Goal: Task Accomplishment & Management: Manage account settings

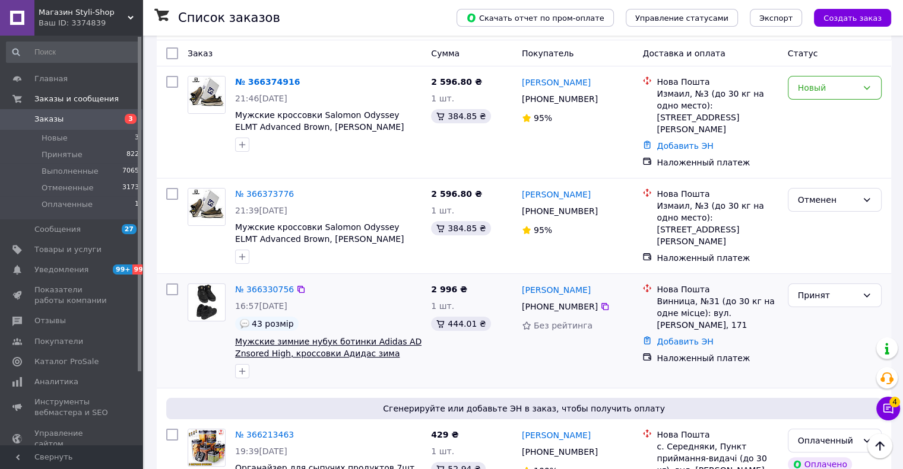
scroll to position [59, 0]
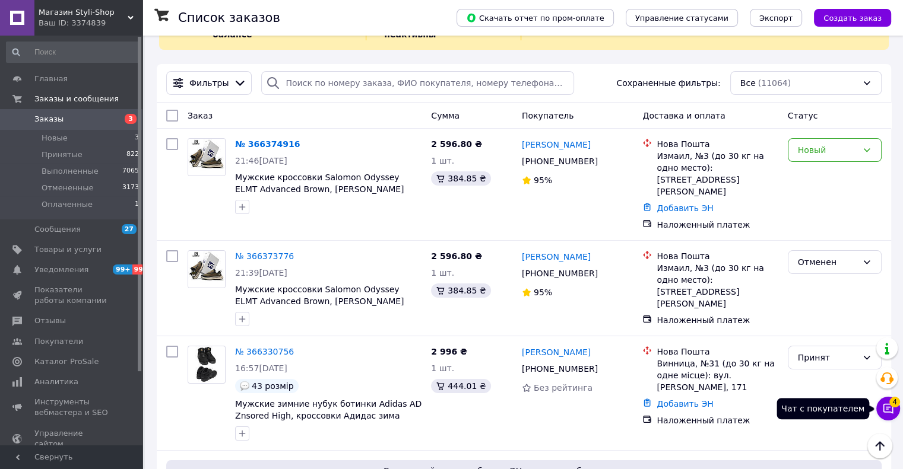
click at [886, 409] on icon at bounding box center [888, 409] width 10 height 10
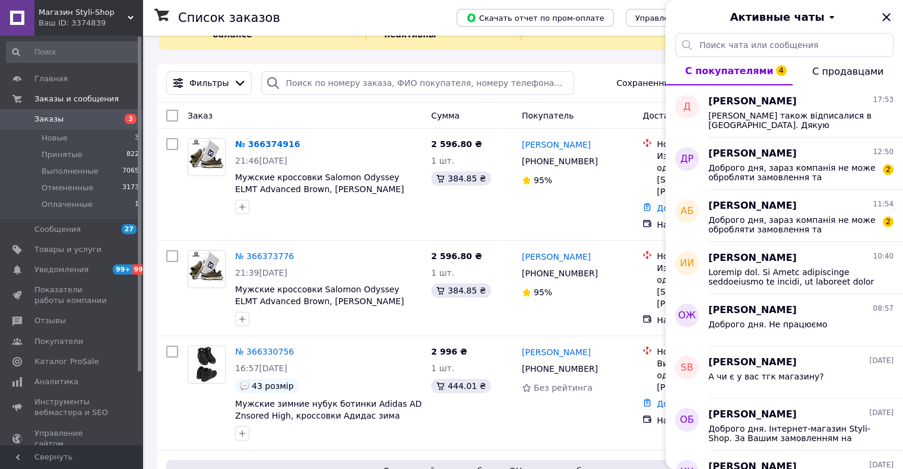
click at [887, 16] on icon "Закрыть" at bounding box center [886, 17] width 8 height 8
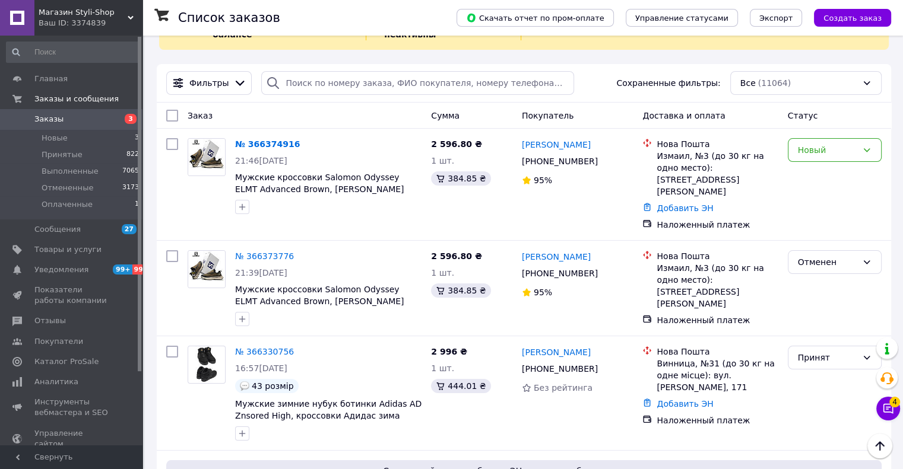
click at [59, 11] on span "Магазин Styli-Shop" at bounding box center [83, 12] width 89 height 11
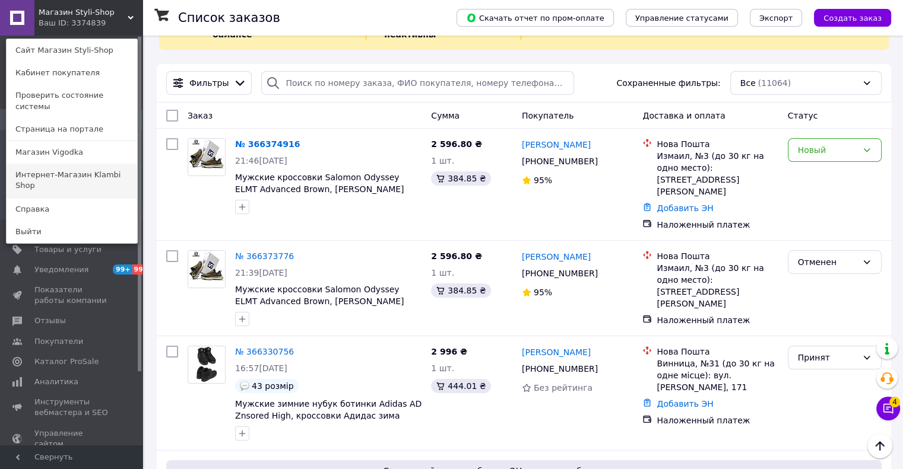
click at [57, 164] on link "Интернет-Магазин Klambi Shop" at bounding box center [72, 180] width 131 height 33
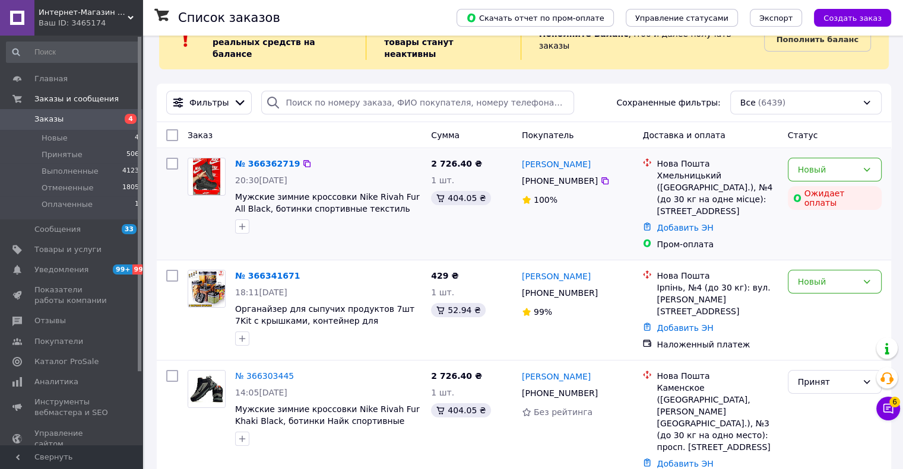
scroll to position [59, 0]
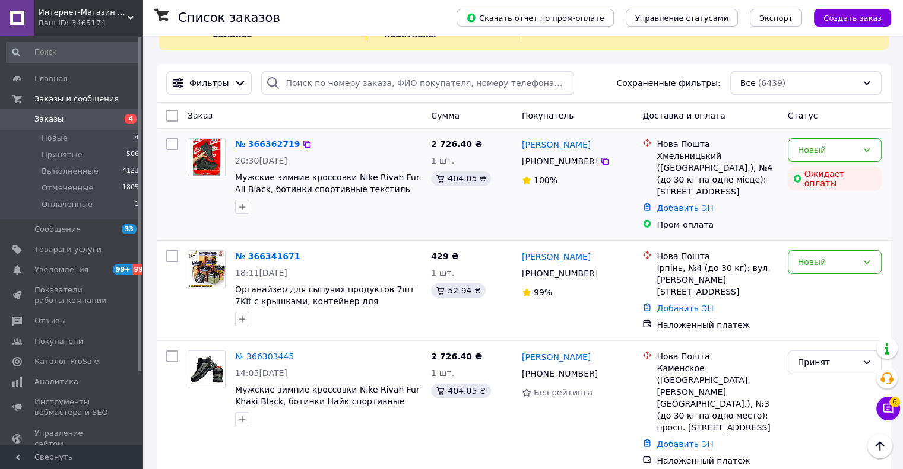
click at [250, 139] on link "№ 366362719" at bounding box center [267, 143] width 65 height 9
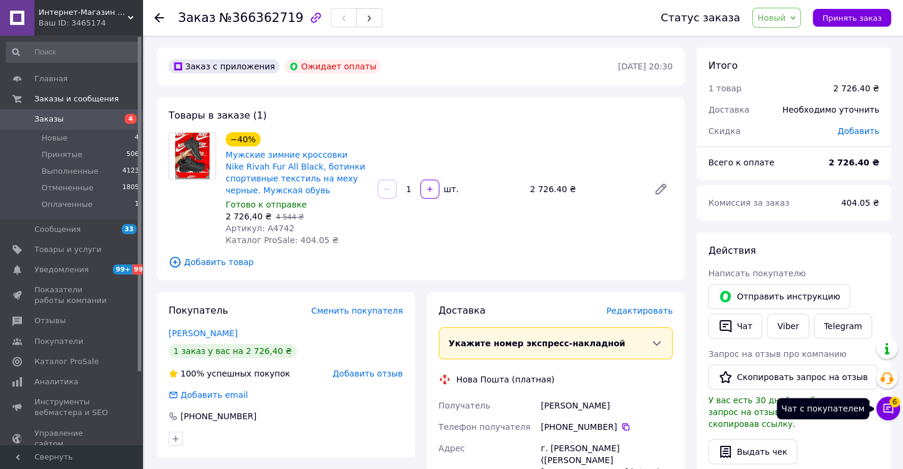
click at [881, 409] on button "Чат с покупателем 6" at bounding box center [888, 409] width 24 height 24
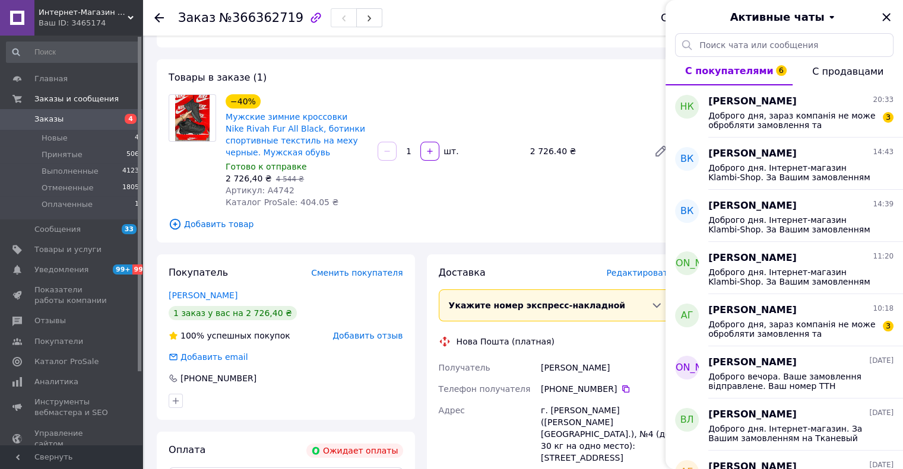
scroll to position [59, 0]
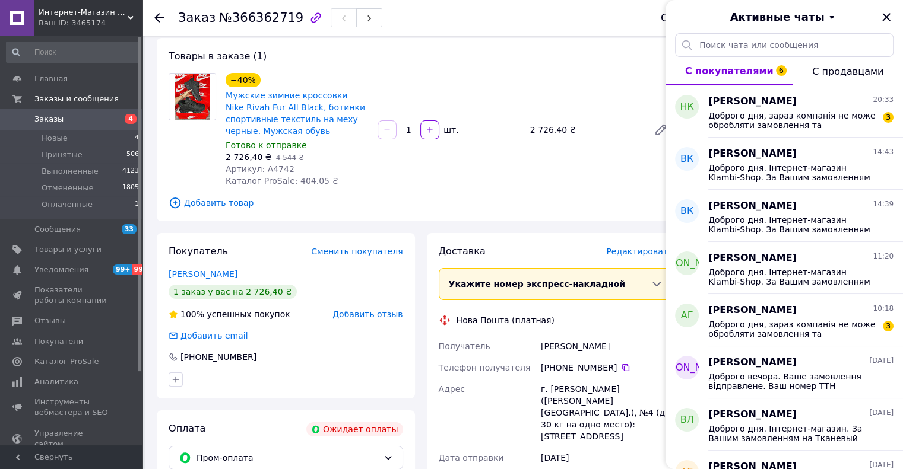
drag, startPoint x: 377, startPoint y: 78, endPoint x: 368, endPoint y: 73, distance: 10.1
click at [376, 77] on div "−40% Мужские зимние кроссовки Nike Rivah Fur All Black, ботинки спортивные текс…" at bounding box center [449, 130] width 456 height 119
click at [368, 73] on div "−40% Мужские зимние кроссовки Nike Rivah Fur All Black, ботинки спортивные текс…" at bounding box center [296, 105] width 145 height 66
drag, startPoint x: 377, startPoint y: 77, endPoint x: 366, endPoint y: 68, distance: 14.8
click at [377, 77] on div "−40% Мужские зимние кроссовки Nike Rivah Fur All Black, ботинки спортивные текс…" at bounding box center [449, 130] width 456 height 119
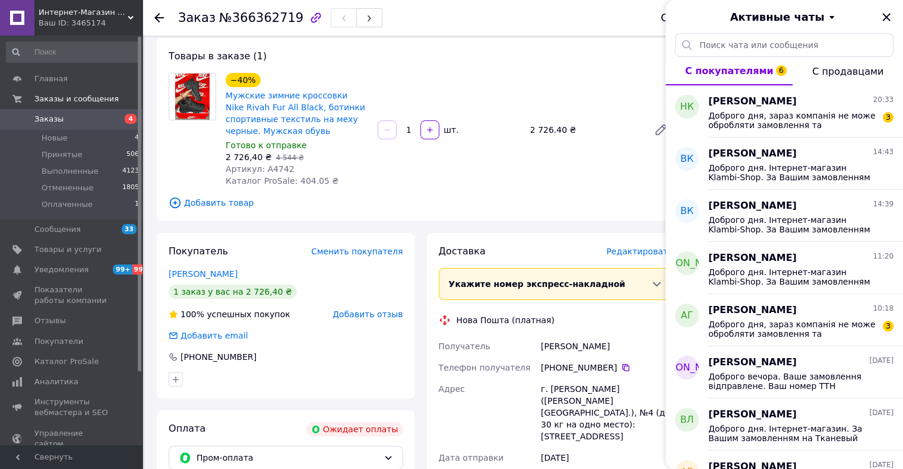
click at [366, 68] on div "Товары в заказе (1) −40% Мужские зимние кроссовки Nike Rivah Fur All Black, бот…" at bounding box center [421, 129] width 528 height 183
copy span "А4742"
drag, startPoint x: 288, startPoint y: 170, endPoint x: 262, endPoint y: 169, distance: 26.7
click at [262, 169] on div "Артикул: А4742" at bounding box center [297, 169] width 142 height 12
click at [339, 65] on div "Товары в заказе (1) −40% Мужские зимние кроссовки Nike Rivah Fur All Black, бот…" at bounding box center [421, 129] width 528 height 183
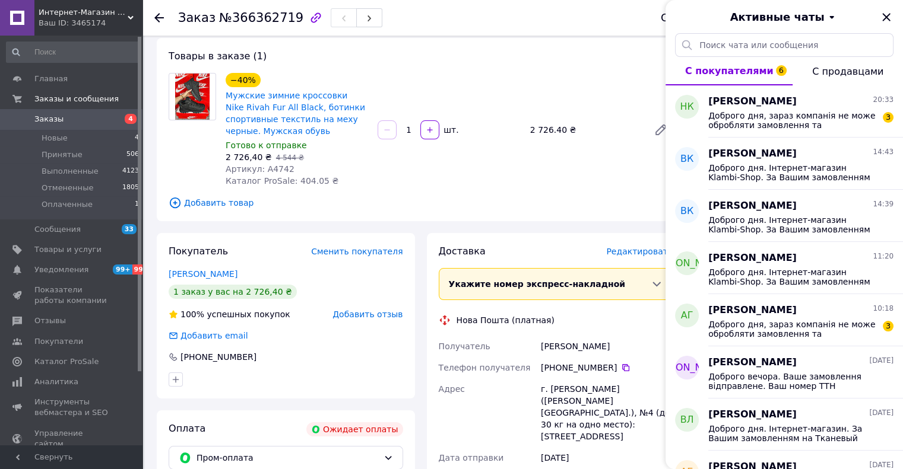
drag, startPoint x: 390, startPoint y: 69, endPoint x: 368, endPoint y: 56, distance: 26.1
click at [389, 68] on div "Товары в заказе (1) −40% Мужские зимние кроссовки Nike Rivah Fur All Black, бот…" at bounding box center [421, 129] width 528 height 183
drag, startPoint x: 368, startPoint y: 56, endPoint x: 374, endPoint y: 60, distance: 7.4
click at [372, 59] on div "Товары в заказе (1) −40% Мужские зимние кроссовки Nike Rivah Fur All Black, бот…" at bounding box center [421, 129] width 528 height 183
click at [374, 60] on div "Товары в заказе (1) −40% Мужские зимние кроссовки Nike Rivah Fur All Black, бот…" at bounding box center [421, 129] width 528 height 183
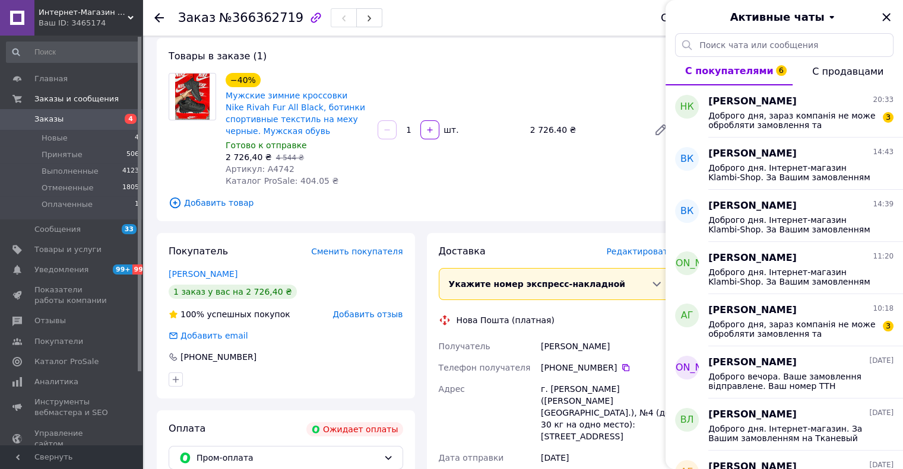
click at [364, 55] on div "Товары в заказе (1) −40% Мужские зимние кроссовки Nike Rivah Fur All Black, бот…" at bounding box center [421, 129] width 528 height 183
copy span "А4742"
drag, startPoint x: 291, startPoint y: 170, endPoint x: 261, endPoint y: 168, distance: 29.7
click at [261, 169] on div "Артикул: А4742" at bounding box center [297, 169] width 142 height 12
click at [359, 64] on div "Товары в заказе (1) −40% Мужские зимние кроссовки Nike Rivah Fur All Black, бот…" at bounding box center [421, 129] width 528 height 183
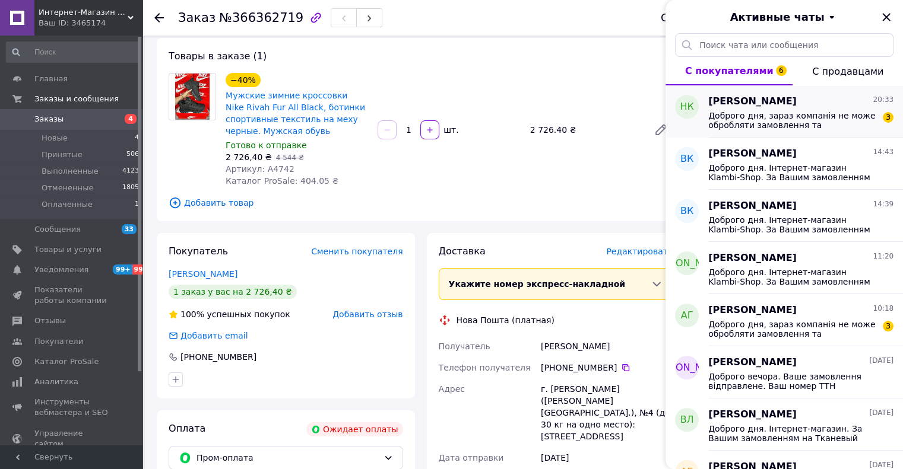
click at [715, 113] on span "Доброго дня, зараз компанія не може обробляти замовлення та повідомлення, оскіл…" at bounding box center [792, 120] width 169 height 19
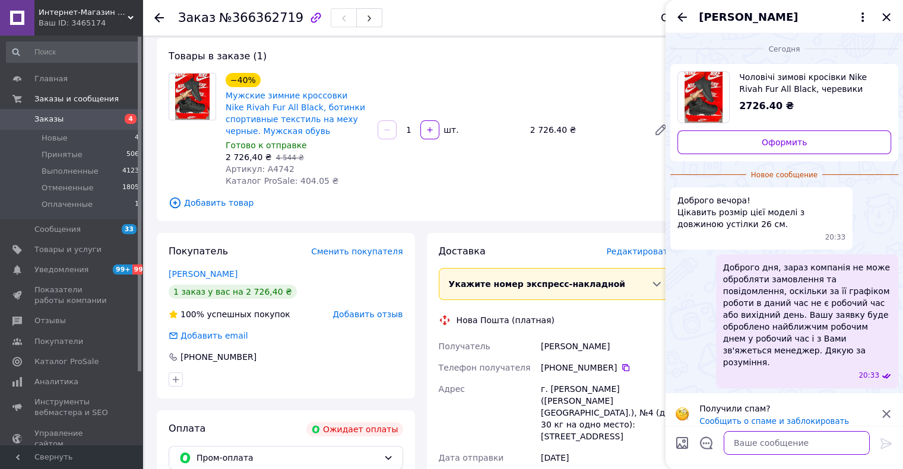
click at [760, 443] on textarea at bounding box center [796, 443] width 146 height 24
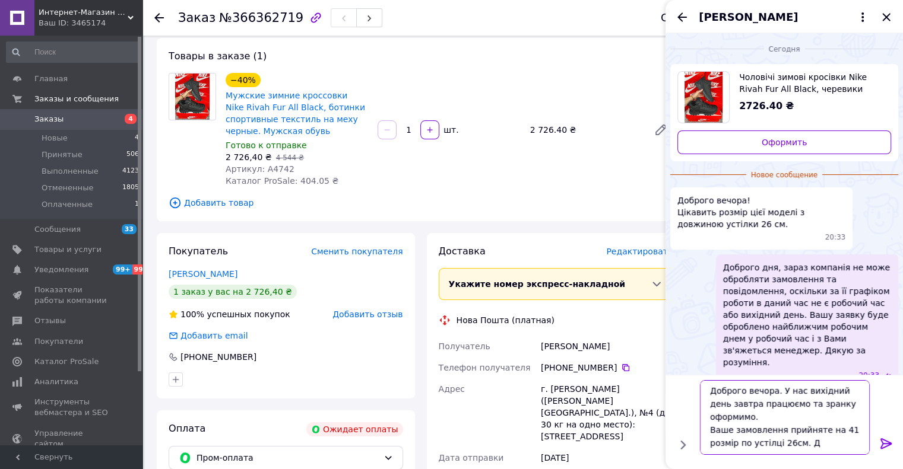
scroll to position [1, 0]
type textarea "Доброго вечора. У нас вихідний день завтра працюємо та зранку оформимо. Ваше за…"
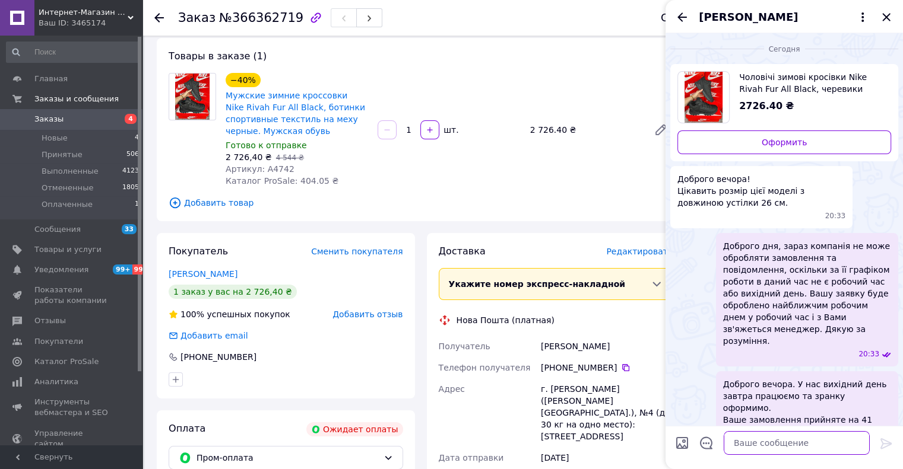
scroll to position [0, 0]
click at [885, 18] on icon "Закрыть" at bounding box center [886, 17] width 8 height 8
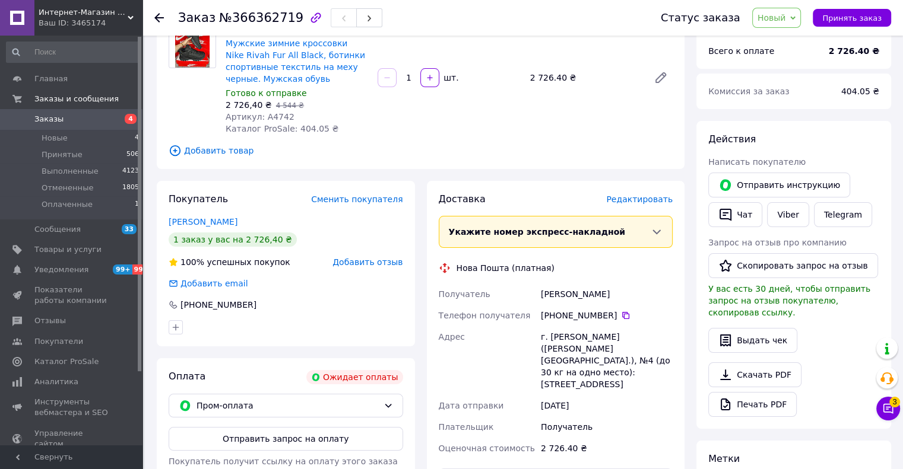
scroll to position [178, 0]
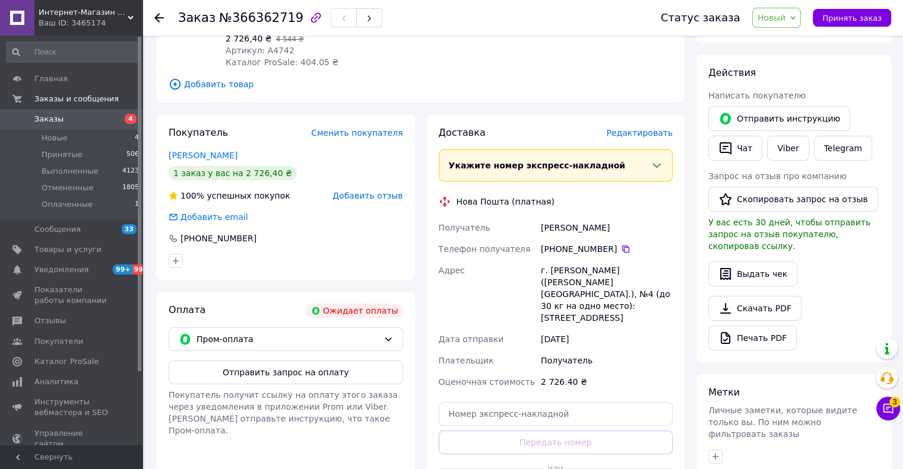
drag, startPoint x: 622, startPoint y: 214, endPoint x: 604, endPoint y: 205, distance: 19.6
click at [620, 213] on div "Доставка Редактировать Укажите номер экспресс-накладной Обязательно введите ном…" at bounding box center [556, 316] width 234 height 381
click at [604, 205] on div "Нова Пошта (платная)" at bounding box center [556, 202] width 240 height 12
click at [612, 205] on div "Нова Пошта (платная)" at bounding box center [556, 202] width 240 height 12
click at [601, 194] on div "Доставка Редактировать Укажите номер экспресс-накладной Обязательно введите ном…" at bounding box center [556, 316] width 234 height 381
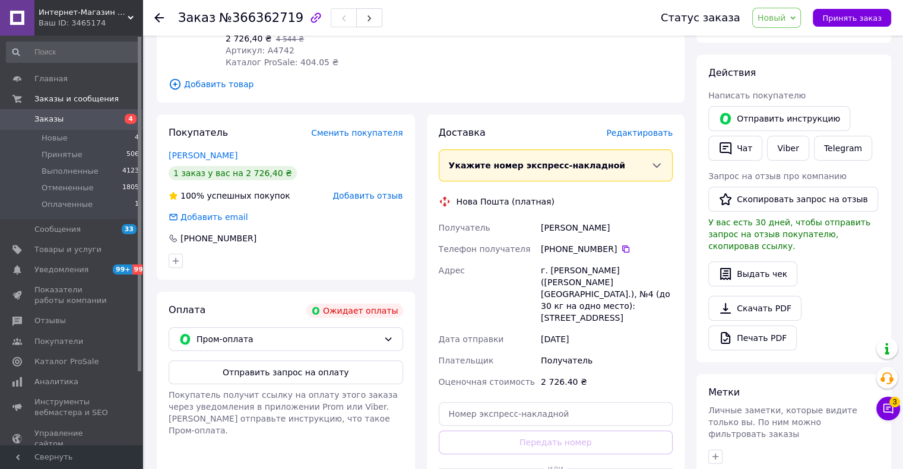
drag, startPoint x: 619, startPoint y: 231, endPoint x: 536, endPoint y: 223, distance: 83.6
click at [535, 224] on div "Получатель Корнийчук Наталия Телефон получателя +380 67 381 03 93   Адрес г. Хм…" at bounding box center [555, 305] width 239 height 176
copy div "Получатель Корнийчук Наталия"
click at [571, 201] on div "Нова Пошта (платная)" at bounding box center [556, 202] width 240 height 12
click at [618, 201] on div "Нова Пошта (платная)" at bounding box center [556, 202] width 240 height 12
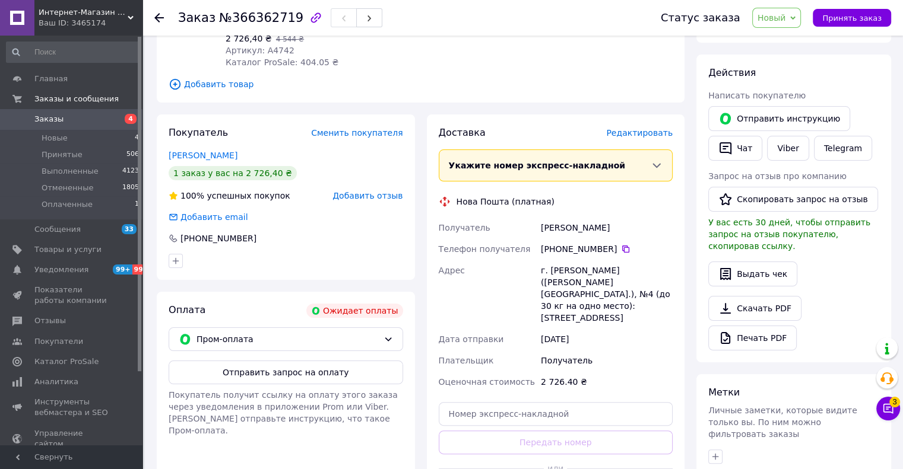
drag, startPoint x: 607, startPoint y: 198, endPoint x: 617, endPoint y: 200, distance: 10.2
click at [610, 199] on div "Нова Пошта (платная)" at bounding box center [556, 202] width 240 height 12
drag, startPoint x: 617, startPoint y: 201, endPoint x: 611, endPoint y: 196, distance: 7.6
click at [617, 201] on div "Нова Пошта (платная)" at bounding box center [556, 202] width 240 height 12
click at [611, 196] on div "Нова Пошта (платная)" at bounding box center [556, 202] width 240 height 12
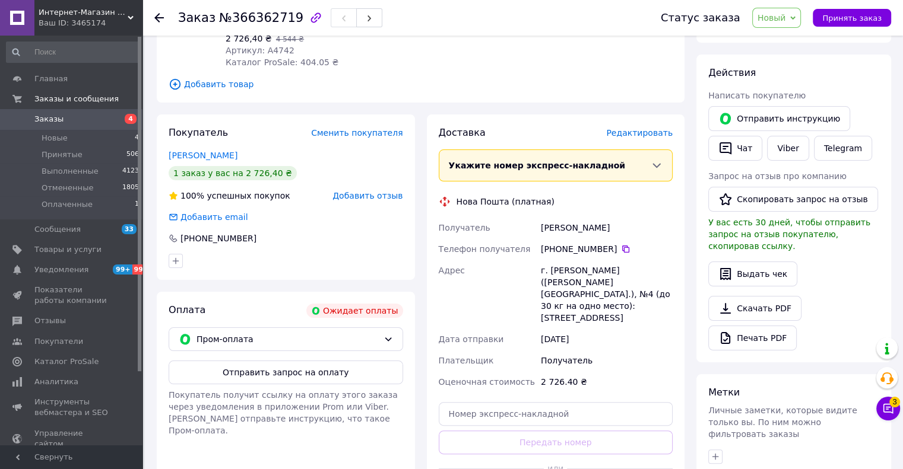
copy div "Получатель Корнийчук Наталия"
drag, startPoint x: 622, startPoint y: 223, endPoint x: 608, endPoint y: 196, distance: 29.7
click at [538, 223] on div "Корнийчук Наталия" at bounding box center [606, 227] width 136 height 21
click at [608, 196] on div "Нова Пошта (платная)" at bounding box center [556, 202] width 240 height 12
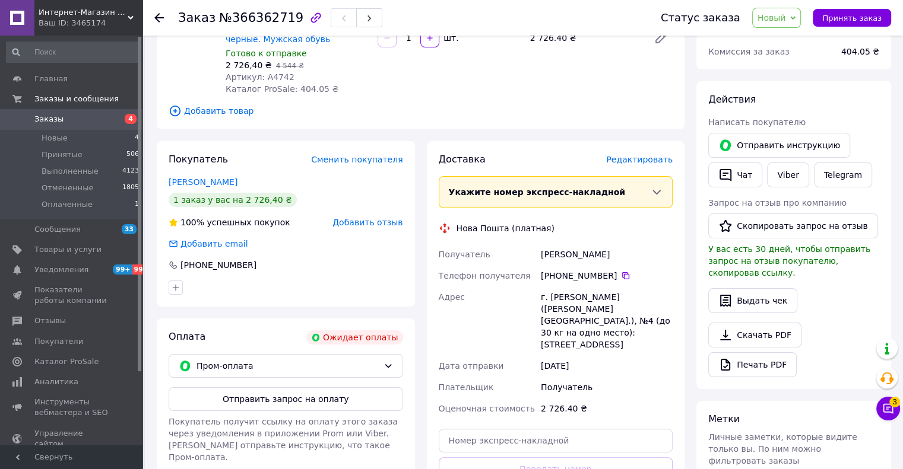
scroll to position [237, 0]
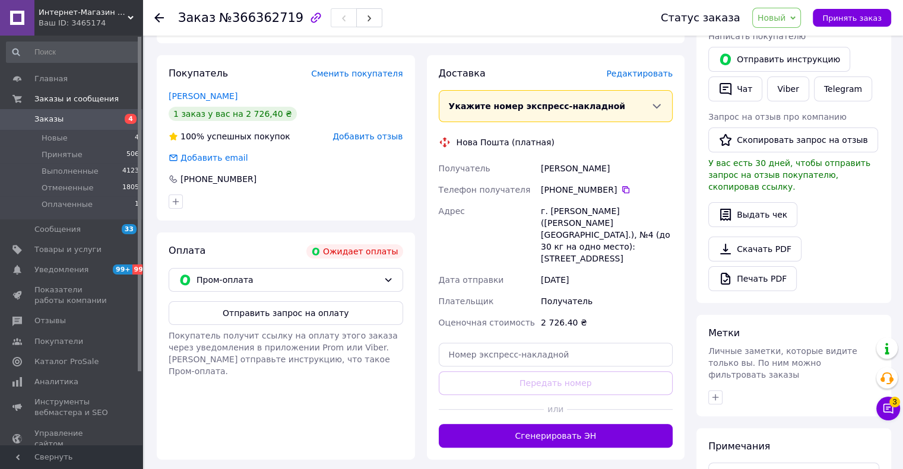
drag, startPoint x: 618, startPoint y: 151, endPoint x: 605, endPoint y: 145, distance: 14.1
click at [612, 149] on div "Доставка Редактировать Укажите номер экспресс-накладной Обязательно введите ном…" at bounding box center [556, 257] width 234 height 381
click at [607, 144] on div "Нова Пошта (платная)" at bounding box center [556, 142] width 240 height 12
click at [614, 144] on div "Нова Пошта (платная)" at bounding box center [556, 142] width 240 height 12
click at [598, 134] on div "Доставка Редактировать Укажите номер экспресс-накладной Обязательно введите ном…" at bounding box center [556, 257] width 234 height 381
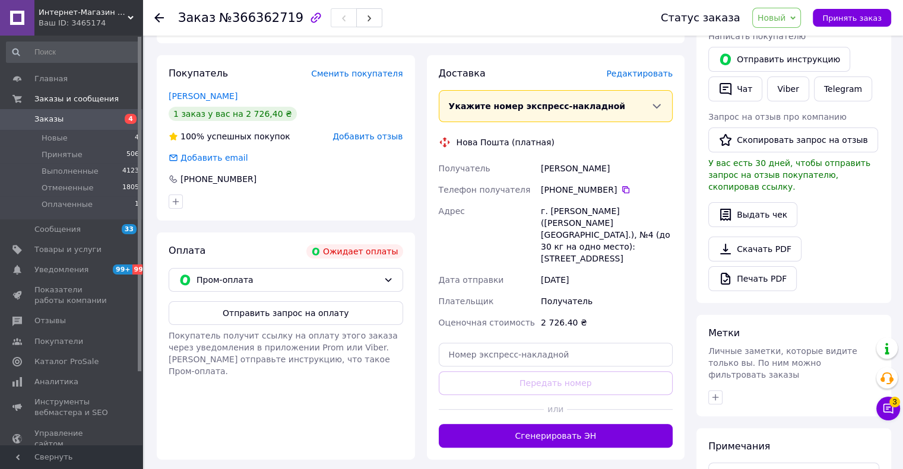
drag, startPoint x: 608, startPoint y: 190, endPoint x: 588, endPoint y: 153, distance: 42.5
click at [563, 189] on div "+380 67 381 03 93" at bounding box center [607, 190] width 132 height 12
click at [598, 142] on div "Нова Пошта (платная)" at bounding box center [556, 142] width 240 height 12
drag, startPoint x: 598, startPoint y: 140, endPoint x: 608, endPoint y: 142, distance: 10.2
click at [603, 142] on div "Нова Пошта (платная)" at bounding box center [556, 142] width 240 height 12
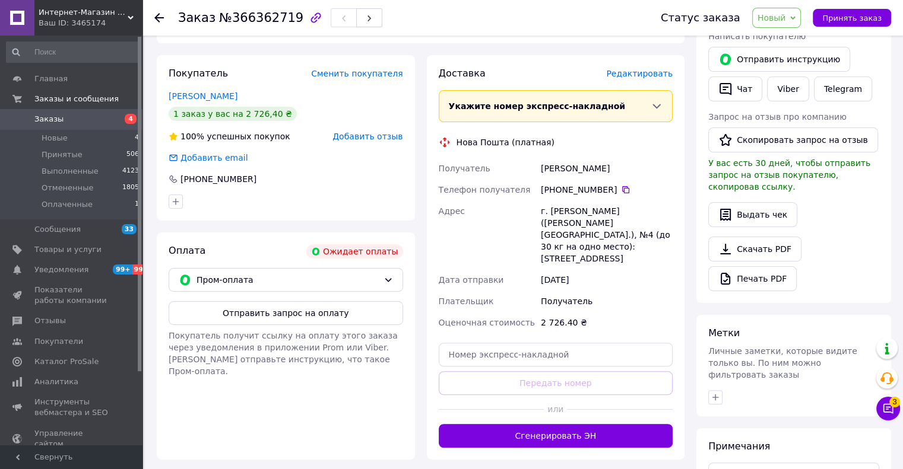
click at [608, 142] on div "Нова Пошта (платная)" at bounding box center [556, 142] width 240 height 12
click at [605, 135] on div "Доставка Редактировать Укажите номер экспресс-накладной Обязательно введите ном…" at bounding box center [556, 257] width 234 height 381
copy div "+380 67 381 03 93"
drag, startPoint x: 610, startPoint y: 187, endPoint x: 563, endPoint y: 152, distance: 59.0
click at [536, 184] on div "Получатель Корнийчук Наталия Телефон получателя +380 67 381 03 93   Адрес г. Хм…" at bounding box center [555, 246] width 239 height 176
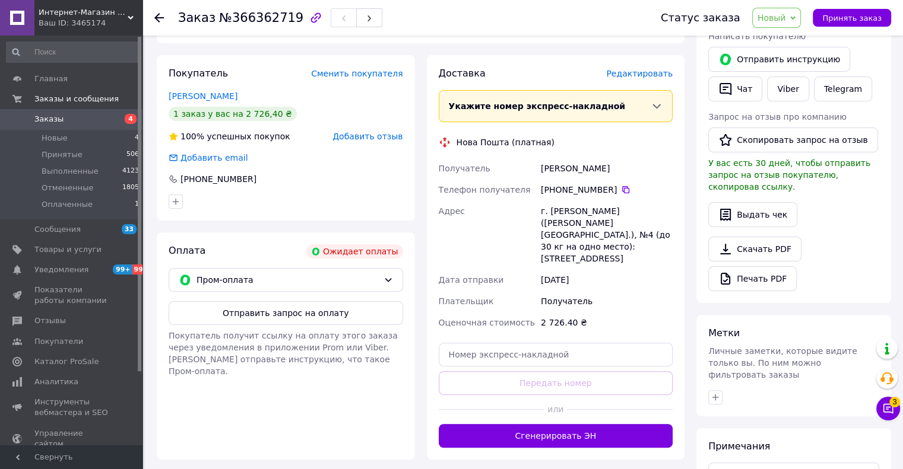
drag, startPoint x: 564, startPoint y: 149, endPoint x: 579, endPoint y: 129, distance: 24.6
click at [565, 149] on div "Доставка Редактировать Укажите номер экспресс-накладной Обязательно введите ном…" at bounding box center [556, 257] width 234 height 381
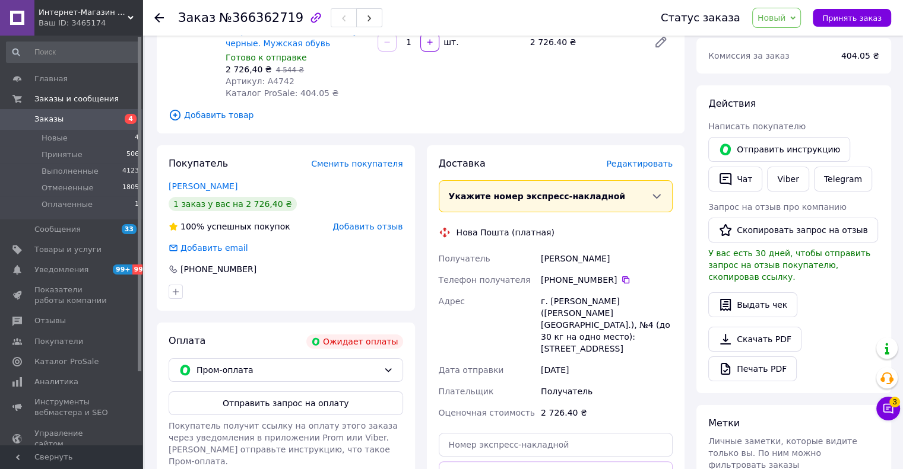
scroll to position [178, 0]
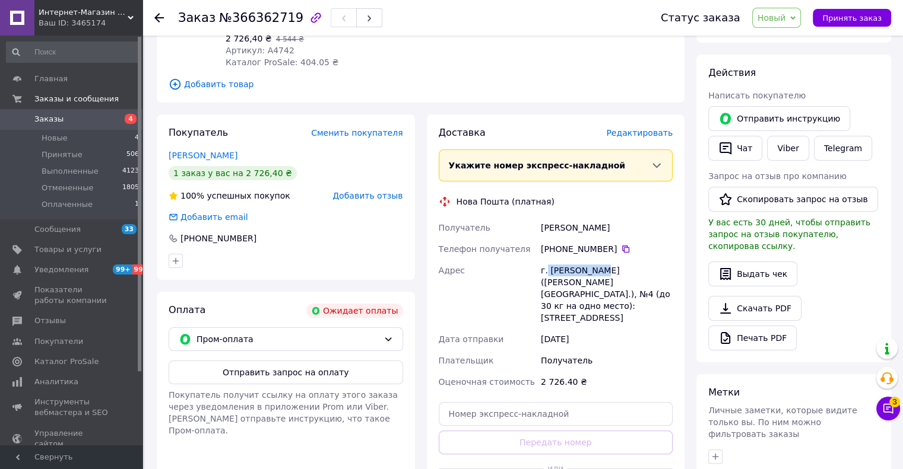
copy div "Хмельницкий"
drag, startPoint x: 601, startPoint y: 270, endPoint x: 547, endPoint y: 266, distance: 53.5
click at [547, 268] on div "г. Хмельницкий (Хмельницкая обл.), №4 (до 30 кг на одно место): проспект Мира, …" at bounding box center [606, 294] width 136 height 69
click at [646, 187] on div "Доставка Редактировать Укажите номер экспресс-накладной Обязательно введите ном…" at bounding box center [556, 316] width 234 height 381
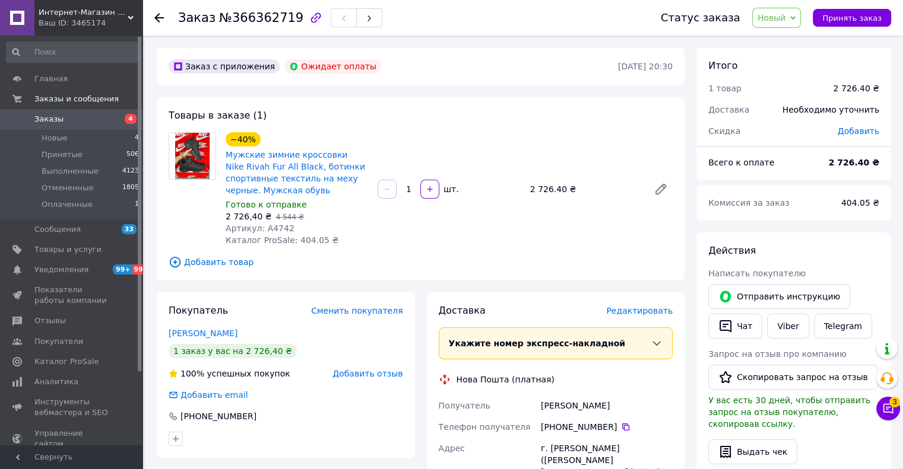
scroll to position [59, 0]
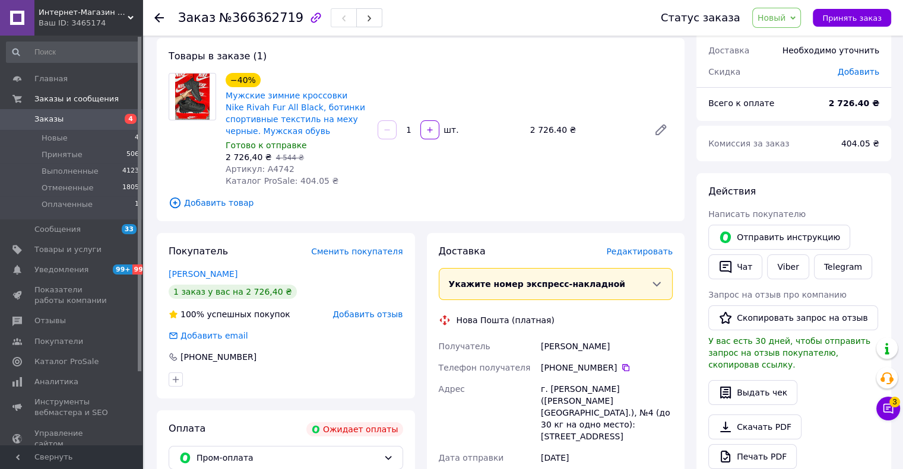
click at [786, 17] on span "Новый" at bounding box center [771, 17] width 28 height 9
click at [795, 40] on li "Принят" at bounding box center [783, 42] width 63 height 18
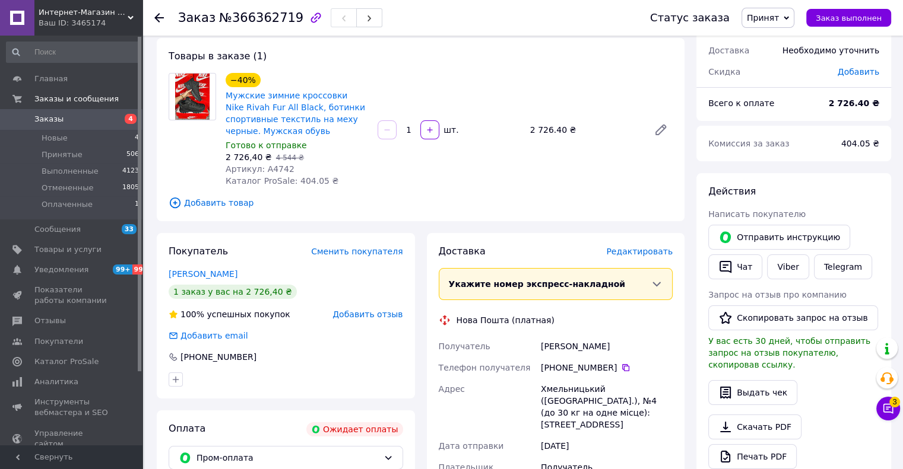
click at [157, 16] on icon at bounding box center [158, 17] width 9 height 9
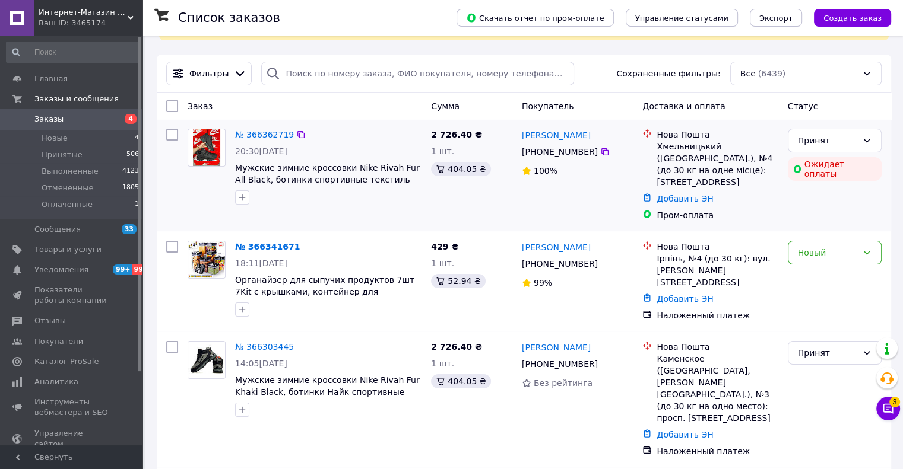
scroll to position [119, 0]
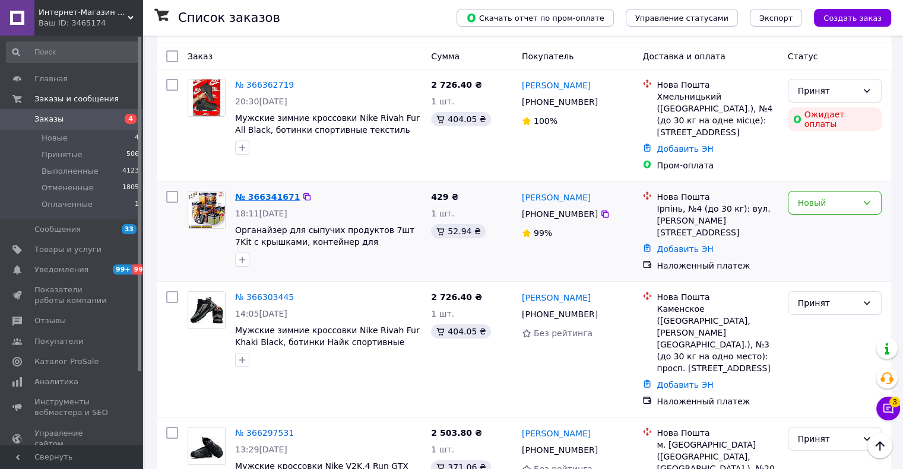
click at [255, 192] on link "№ 366341671" at bounding box center [267, 196] width 65 height 9
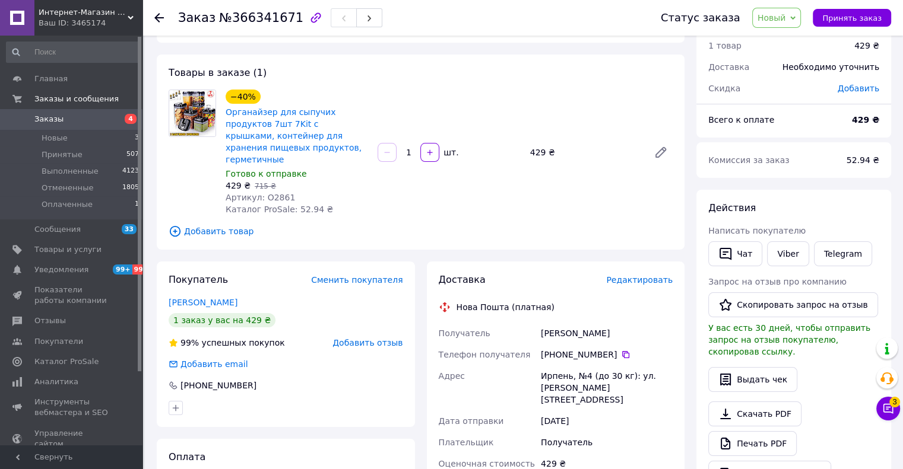
scroll to position [59, 0]
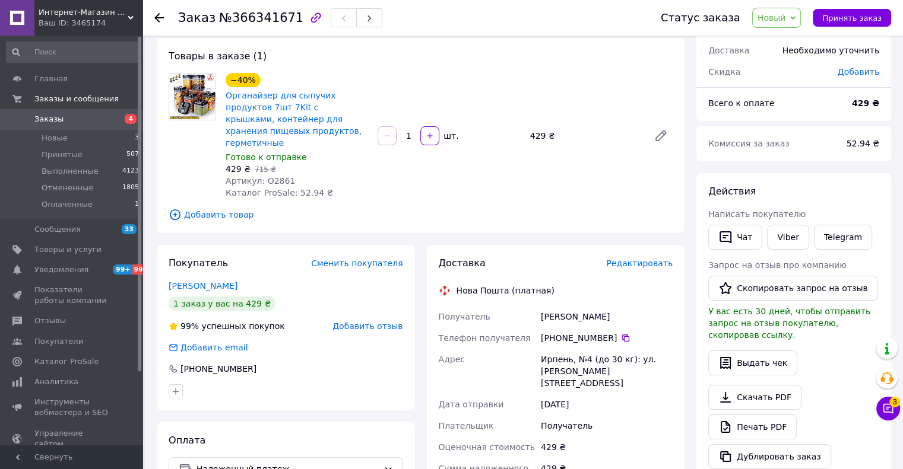
drag, startPoint x: 364, startPoint y: 66, endPoint x: 344, endPoint y: 61, distance: 21.3
click at [356, 65] on div "Товары в заказе (1) −40% Органайзер для сыпучих продуктов 7шт 7Kit с крышками, …" at bounding box center [421, 135] width 528 height 195
drag, startPoint x: 344, startPoint y: 61, endPoint x: 351, endPoint y: 61, distance: 7.7
click at [347, 61] on div "Товары в заказе (1) −40% Органайзер для сыпучих продуктов 7шт 7Kit с крышками, …" at bounding box center [421, 135] width 528 height 195
drag, startPoint x: 352, startPoint y: 61, endPoint x: 342, endPoint y: 57, distance: 10.9
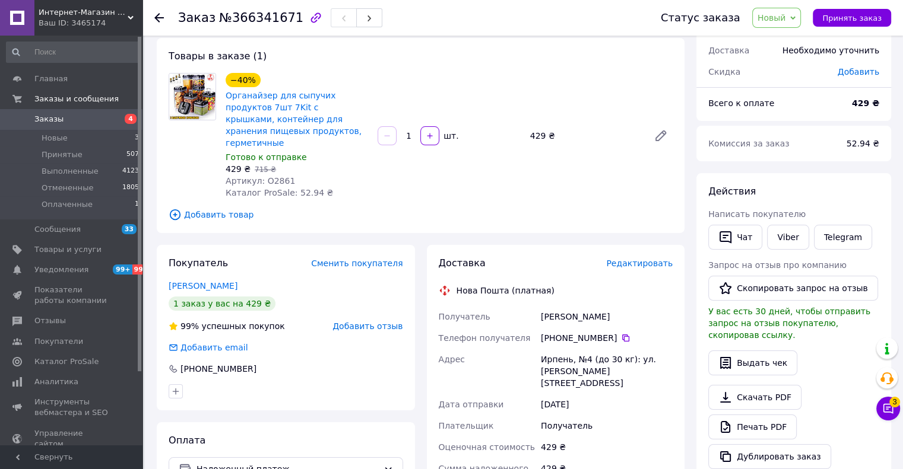
click at [351, 61] on div "Товары в заказе (1) −40% Органайзер для сыпучих продуктов 7шт 7Kit с крышками, …" at bounding box center [421, 135] width 528 height 195
click at [342, 57] on div "Товары в заказе (1) −40% Органайзер для сыпучих продуктов 7шт 7Kit с крышками, …" at bounding box center [421, 135] width 528 height 195
copy span "2861"
drag, startPoint x: 288, startPoint y: 169, endPoint x: 265, endPoint y: 170, distance: 22.6
click at [265, 175] on div "Артикул: O2861" at bounding box center [297, 181] width 142 height 12
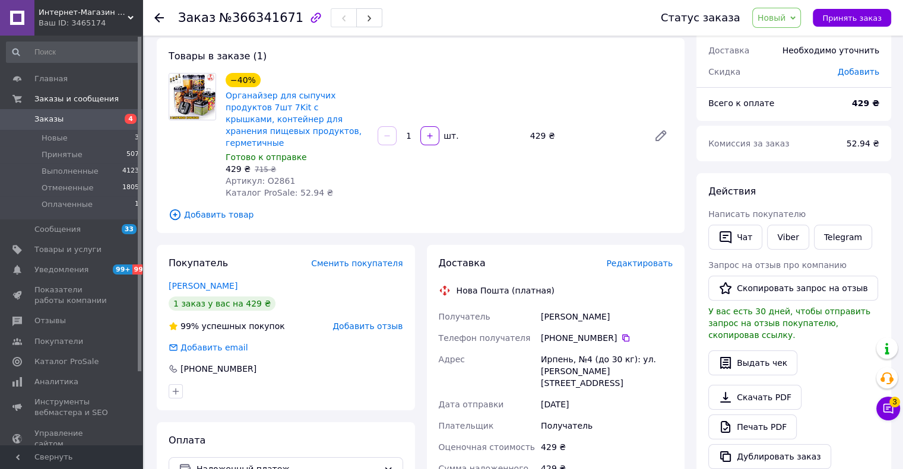
click at [405, 69] on div "Товары в заказе (1) −40% Органайзер для сыпучих продуктов 7шт 7Kit с крышками, …" at bounding box center [421, 135] width 528 height 195
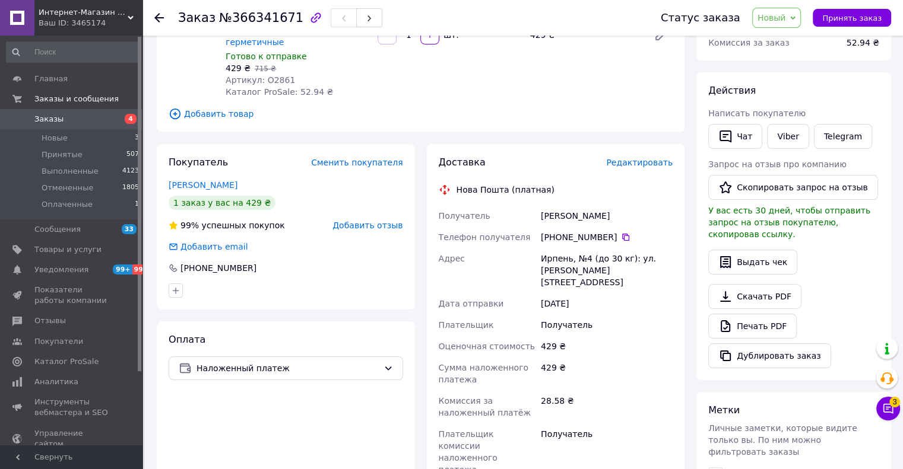
scroll to position [178, 0]
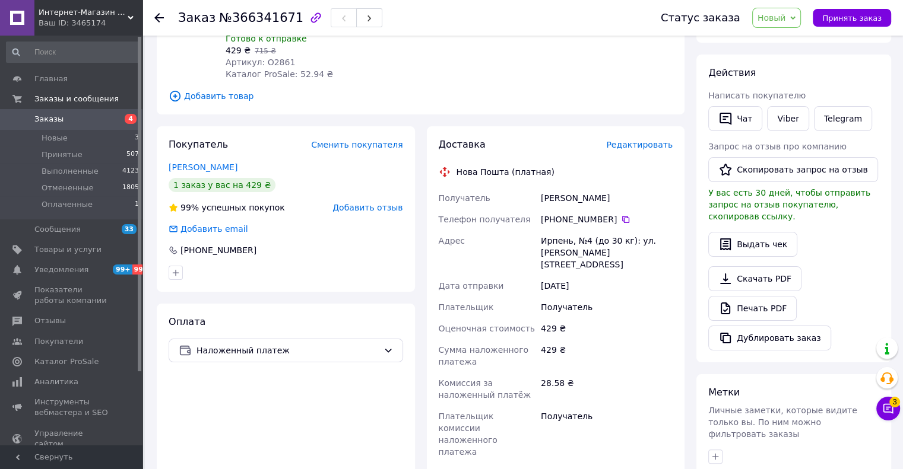
drag, startPoint x: 625, startPoint y: 174, endPoint x: 589, endPoint y: 159, distance: 39.4
click at [620, 173] on div "Доставка Редактировать Нова Пошта (платная) Получатель Рахуба Ира Телефон получ…" at bounding box center [556, 357] width 234 height 439
drag, startPoint x: 585, startPoint y: 158, endPoint x: 595, endPoint y: 159, distance: 10.2
click at [589, 166] on div "Нова Пошта (платная)" at bounding box center [556, 172] width 240 height 12
drag, startPoint x: 595, startPoint y: 159, endPoint x: 574, endPoint y: 145, distance: 25.2
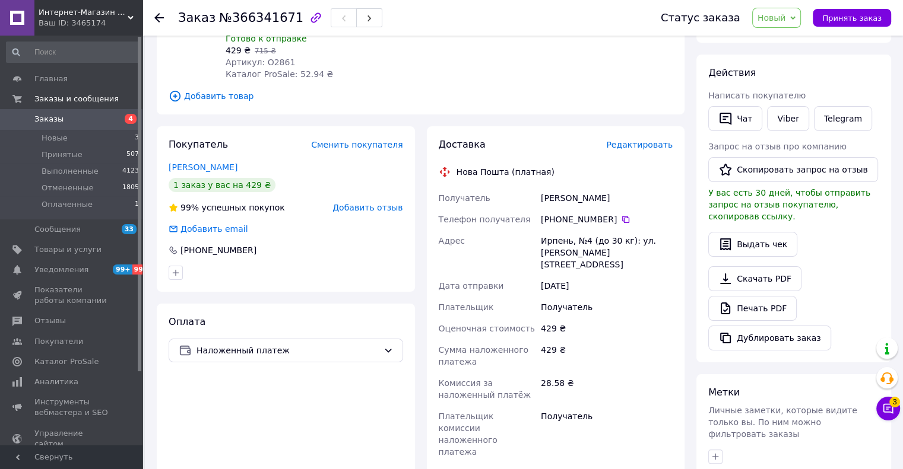
click at [594, 166] on div "Нова Пошта (платная)" at bounding box center [556, 172] width 240 height 12
drag, startPoint x: 574, startPoint y: 145, endPoint x: 598, endPoint y: 172, distance: 35.7
click at [577, 146] on div "Доставка Редактировать Нова Пошта (платная) Получатель Рахуба Ира Телефон получ…" at bounding box center [556, 357] width 234 height 439
copy div "Получатель Рахуба Ира"
drag, startPoint x: 596, startPoint y: 190, endPoint x: 584, endPoint y: 166, distance: 27.1
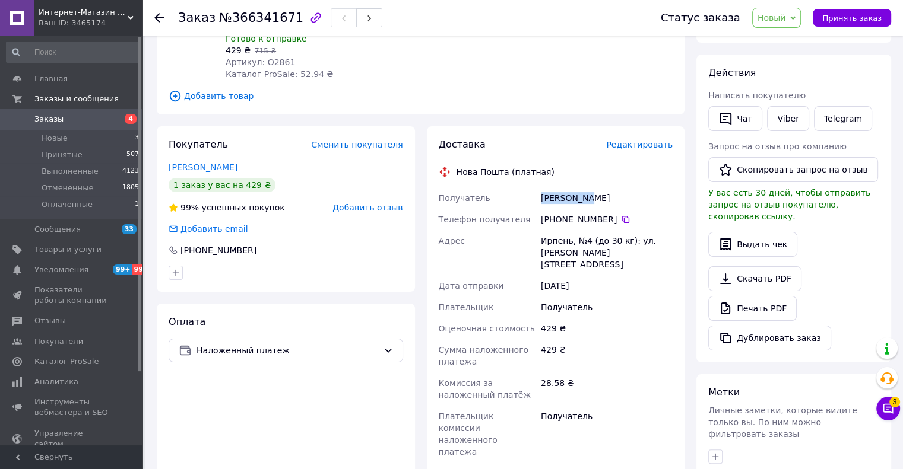
click at [534, 188] on div "Получатель Рахуба Ира Телефон получателя +380 63 879 10 47   Адрес Ирпень, №4 (…" at bounding box center [555, 325] width 239 height 275
click at [588, 166] on div "Нова Пошта (платная)" at bounding box center [556, 172] width 240 height 12
drag, startPoint x: 595, startPoint y: 166, endPoint x: 588, endPoint y: 163, distance: 7.7
click at [588, 166] on div "Нова Пошта (платная)" at bounding box center [556, 172] width 240 height 12
drag, startPoint x: 577, startPoint y: 156, endPoint x: 586, endPoint y: 158, distance: 9.7
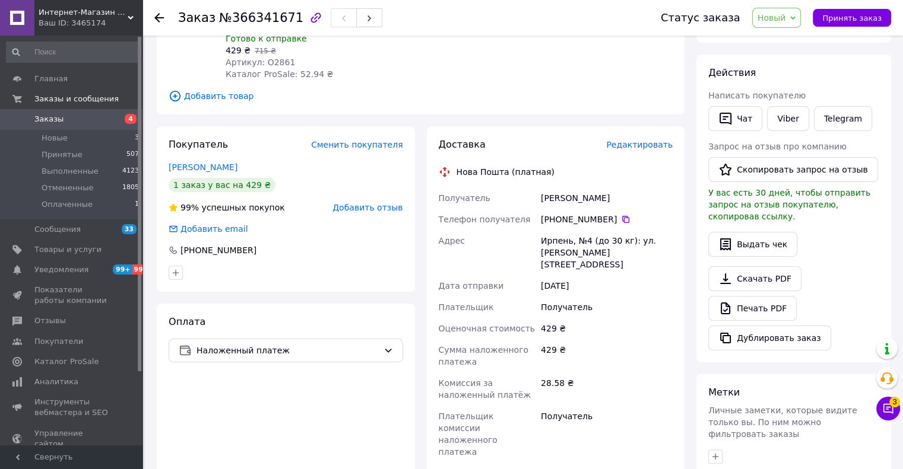
click at [583, 166] on div "Нова Пошта (платная)" at bounding box center [556, 172] width 240 height 12
click at [587, 166] on div "Нова Пошта (платная)" at bounding box center [556, 172] width 240 height 12
drag, startPoint x: 580, startPoint y: 154, endPoint x: 596, endPoint y: 187, distance: 36.9
click at [582, 156] on div "Доставка Редактировать Нова Пошта (платная) Получатель Рахуба Ира Телефон получ…" at bounding box center [556, 357] width 234 height 439
drag, startPoint x: 593, startPoint y: 189, endPoint x: 501, endPoint y: 183, distance: 92.8
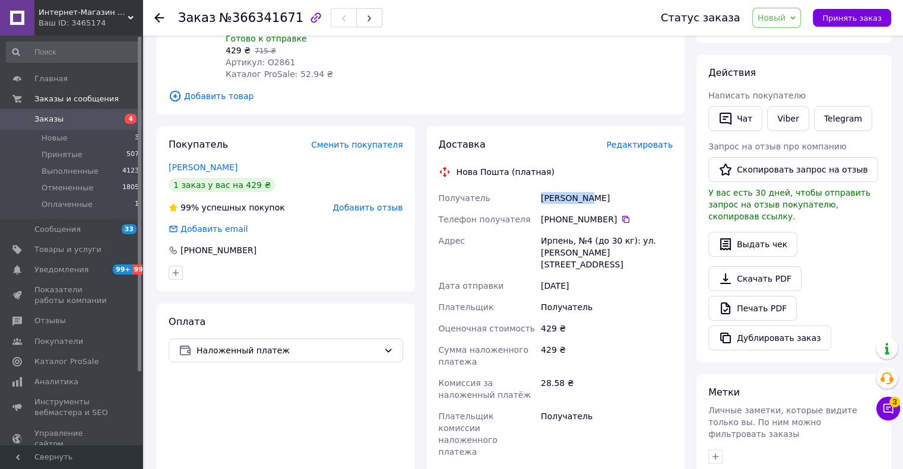
click at [501, 188] on div "Получатель Рахуба Ира Телефон получателя +380 63 879 10 47   Адрес Ирпень, №4 (…" at bounding box center [555, 325] width 239 height 275
copy div "Получатель Рахуба Ира"
click at [579, 166] on div "Нова Пошта (платная)" at bounding box center [556, 172] width 240 height 12
drag, startPoint x: 602, startPoint y: 185, endPoint x: 566, endPoint y: 166, distance: 41.7
click at [529, 189] on div "Получатель Рахуба Ира Телефон получателя +380 63 879 10 47   Адрес Ирпень, №4 (…" at bounding box center [555, 325] width 239 height 275
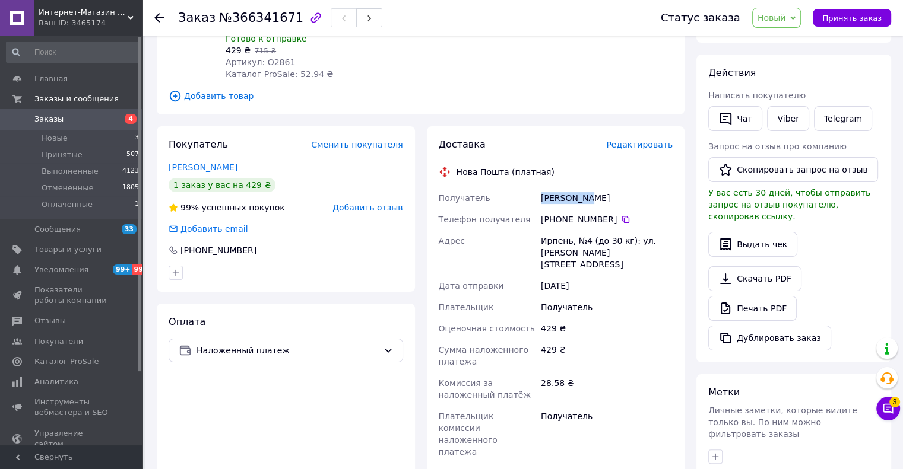
copy div "Получатель Рахуба Ира"
drag, startPoint x: 573, startPoint y: 156, endPoint x: 592, endPoint y: 163, distance: 20.8
click at [576, 166] on div "Нова Пошта (платная)" at bounding box center [556, 172] width 240 height 12
drag, startPoint x: 584, startPoint y: 192, endPoint x: 602, endPoint y: 161, distance: 35.1
click at [580, 190] on div "Рахуба Ира" at bounding box center [606, 198] width 136 height 21
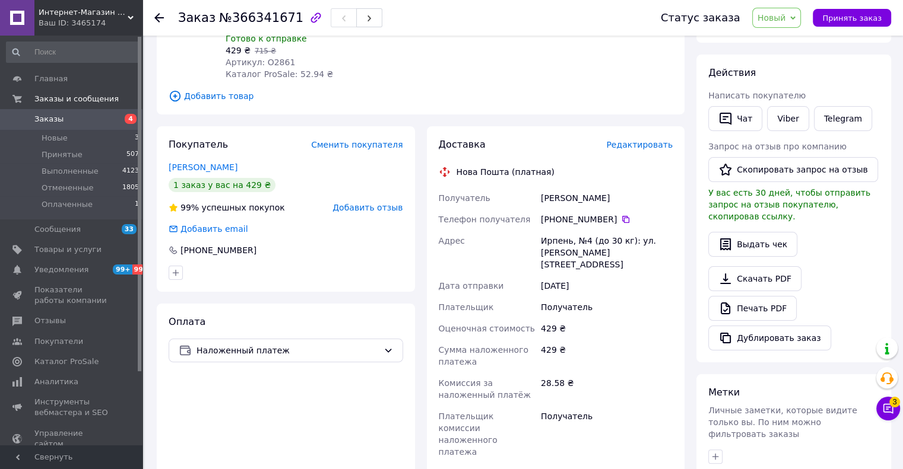
drag, startPoint x: 601, startPoint y: 158, endPoint x: 604, endPoint y: 169, distance: 11.1
click at [600, 166] on div "Нова Пошта (платная)" at bounding box center [556, 172] width 240 height 12
drag, startPoint x: 604, startPoint y: 169, endPoint x: 579, endPoint y: 150, distance: 30.9
click at [600, 166] on div "Доставка Редактировать Нова Пошта (платная) Получатель Рахуба Ира Телефон получ…" at bounding box center [556, 357] width 234 height 439
click at [590, 166] on div "Нова Пошта (платная)" at bounding box center [556, 172] width 240 height 12
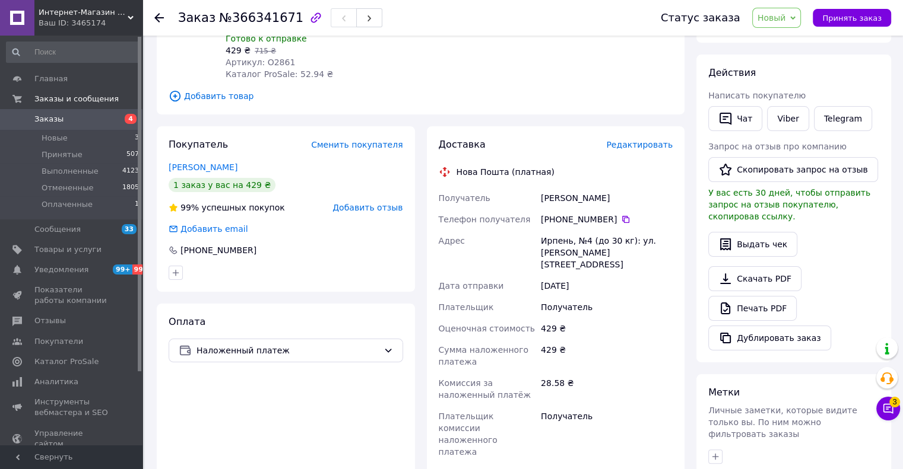
click at [575, 149] on div "Доставка Редактировать Нова Пошта (платная) Получатель Рахуба Ира Телефон получ…" at bounding box center [556, 357] width 234 height 439
drag, startPoint x: 566, startPoint y: 144, endPoint x: 598, endPoint y: 172, distance: 42.0
click at [574, 151] on div "Доставка Редактировать Нова Пошта (платная) Получатель Рахуба Ира Телефон получ…" at bounding box center [556, 357] width 234 height 439
drag, startPoint x: 598, startPoint y: 186, endPoint x: 561, endPoint y: 152, distance: 50.4
click at [521, 188] on div "Получатель Рахуба Ира Телефон получателя +380 63 879 10 47   Адрес Ирпень, №4 (…" at bounding box center [555, 325] width 239 height 275
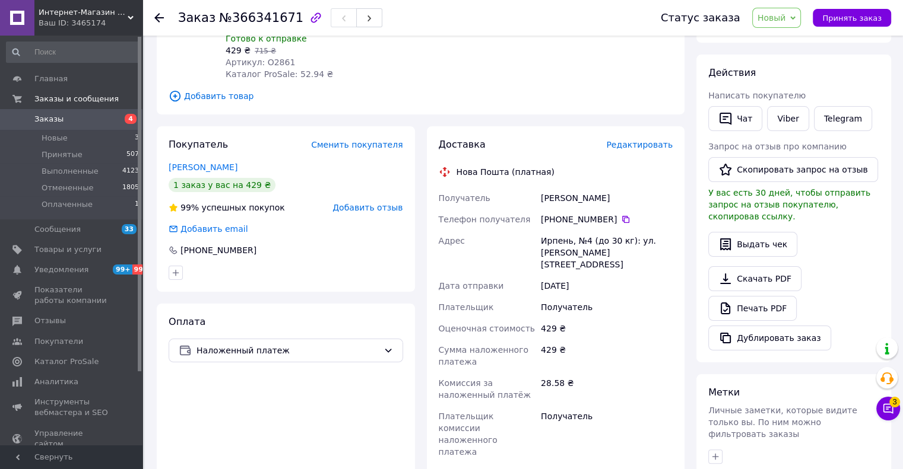
click at [564, 150] on div "Доставка Редактировать Нова Пошта (платная) Получатель Рахуба Ира Телефон получ…" at bounding box center [556, 357] width 234 height 439
click at [630, 175] on div "Доставка Редактировать Нова Пошта (платная) Получатель Рахуба Ира Телефон получ…" at bounding box center [556, 357] width 234 height 439
drag, startPoint x: 606, startPoint y: 167, endPoint x: 620, endPoint y: 173, distance: 14.9
click at [608, 168] on div "Доставка Редактировать Нова Пошта (платная) Получатель Рахуба Ира Телефон получ…" at bounding box center [556, 357] width 234 height 439
drag, startPoint x: 621, startPoint y: 174, endPoint x: 607, endPoint y: 166, distance: 16.0
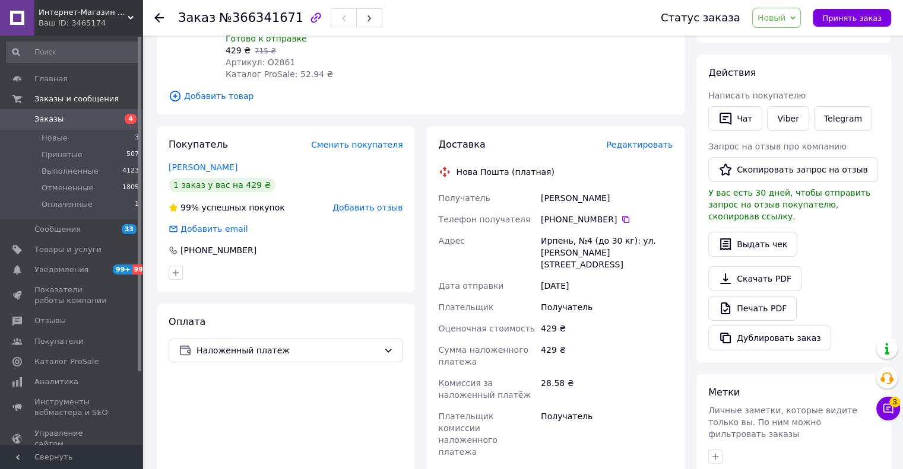
click at [620, 174] on div "Доставка Редактировать Нова Пошта (платная) Получатель Рахуба Ира Телефон получ…" at bounding box center [556, 357] width 234 height 439
drag, startPoint x: 607, startPoint y: 166, endPoint x: 623, endPoint y: 177, distance: 19.1
click at [621, 177] on div "Доставка Редактировать Нова Пошта (платная) Получатель Рахуба Ира Телефон получ…" at bounding box center [556, 357] width 234 height 439
drag, startPoint x: 623, startPoint y: 177, endPoint x: 615, endPoint y: 173, distance: 9.1
click at [621, 188] on div "Рахуба Ира" at bounding box center [606, 198] width 136 height 21
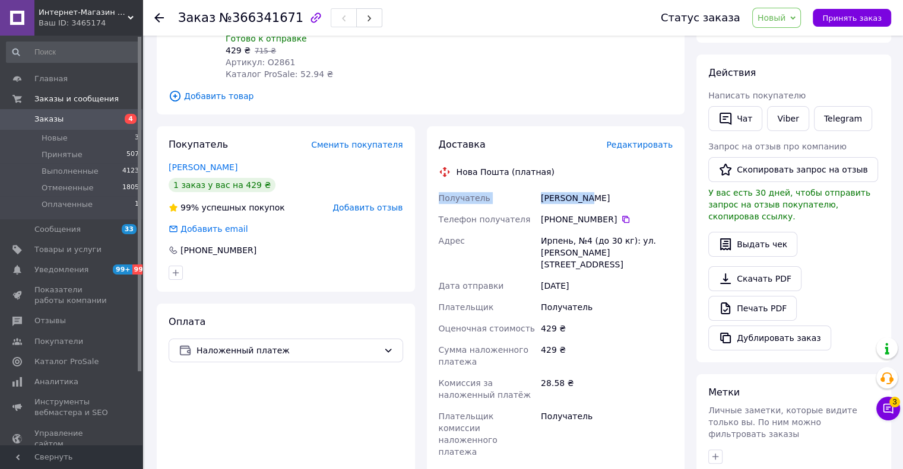
click at [615, 173] on div "Доставка Редактировать Нова Пошта (платная) Получатель Рахуба Ира Телефон получ…" at bounding box center [556, 357] width 234 height 439
drag, startPoint x: 608, startPoint y: 205, endPoint x: 555, endPoint y: 206, distance: 52.8
click at [555, 214] on div "+380 63 879 10 47" at bounding box center [607, 220] width 132 height 12
click at [634, 188] on div "Рахуба Ира" at bounding box center [606, 198] width 136 height 21
drag, startPoint x: 617, startPoint y: 162, endPoint x: 630, endPoint y: 166, distance: 13.0
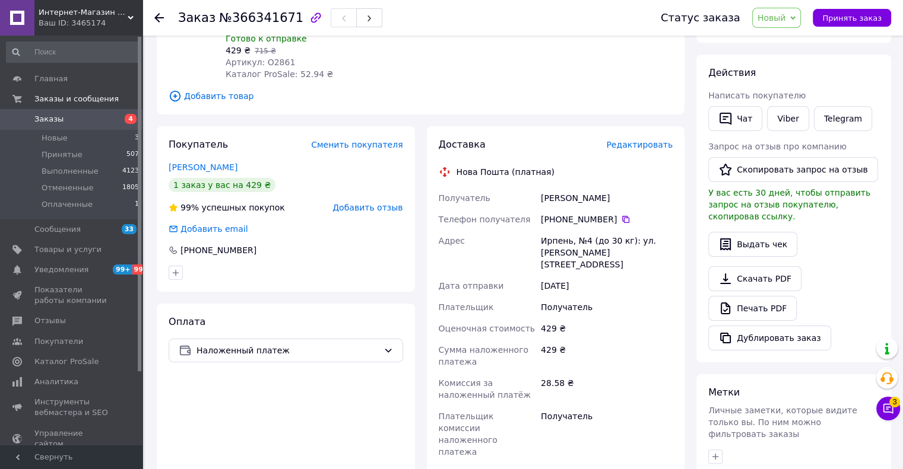
click at [618, 166] on div "Нова Пошта (платная)" at bounding box center [556, 172] width 240 height 12
click at [631, 167] on div "Доставка Редактировать Нова Пошта (платная) Получатель Рахуба Ира Телефон получ…" at bounding box center [556, 357] width 234 height 439
drag, startPoint x: 622, startPoint y: 161, endPoint x: 628, endPoint y: 166, distance: 8.0
click at [623, 166] on div "Нова Пошта (платная)" at bounding box center [556, 172] width 240 height 12
click at [628, 167] on div "Доставка Редактировать Нова Пошта (платная) Получатель Рахуба Ира Телефон получ…" at bounding box center [556, 357] width 234 height 439
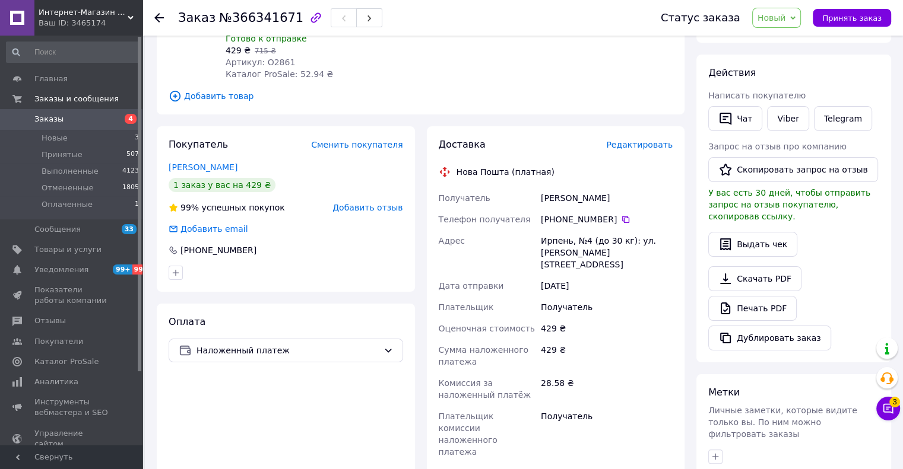
click at [617, 166] on div "Нова Пошта (платная)" at bounding box center [556, 172] width 240 height 12
drag, startPoint x: 609, startPoint y: 206, endPoint x: 555, endPoint y: 206, distance: 54.6
click at [555, 214] on div "+380 63 879 10 47" at bounding box center [607, 220] width 132 height 12
click at [611, 173] on div "Доставка Редактировать Нова Пошта (платная) Получатель Рахуба Ира Телефон получ…" at bounding box center [556, 357] width 234 height 439
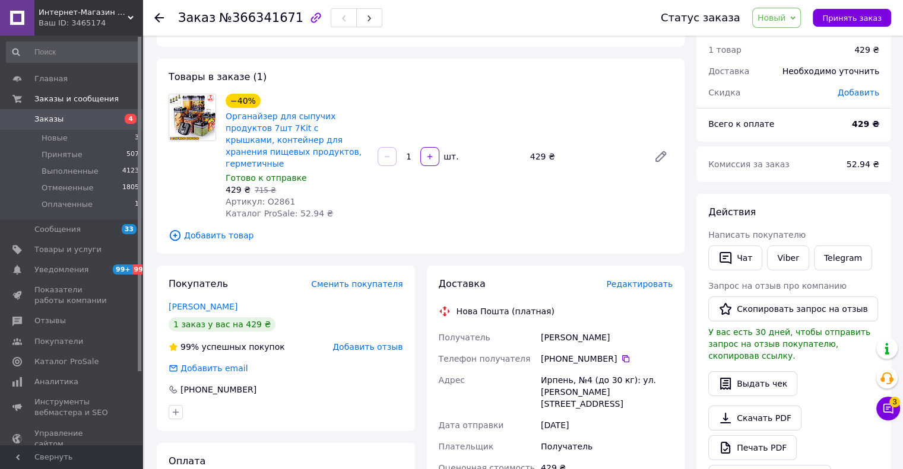
scroll to position [59, 0]
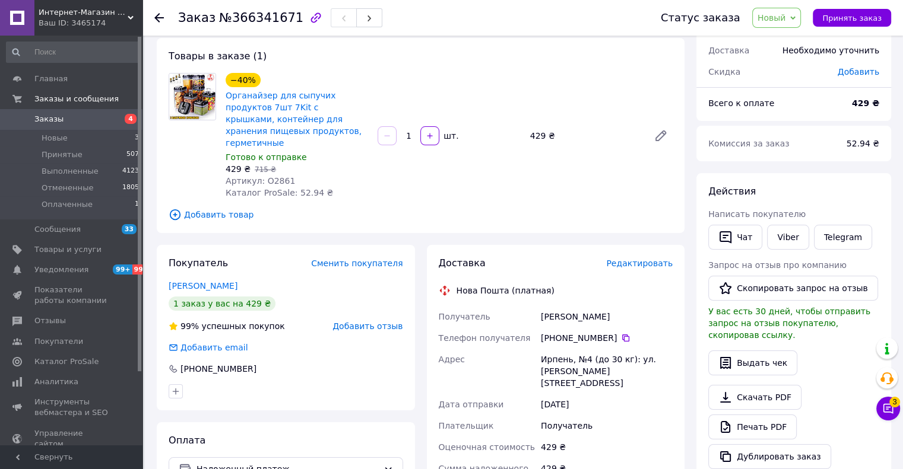
click at [157, 17] on use at bounding box center [158, 17] width 9 height 9
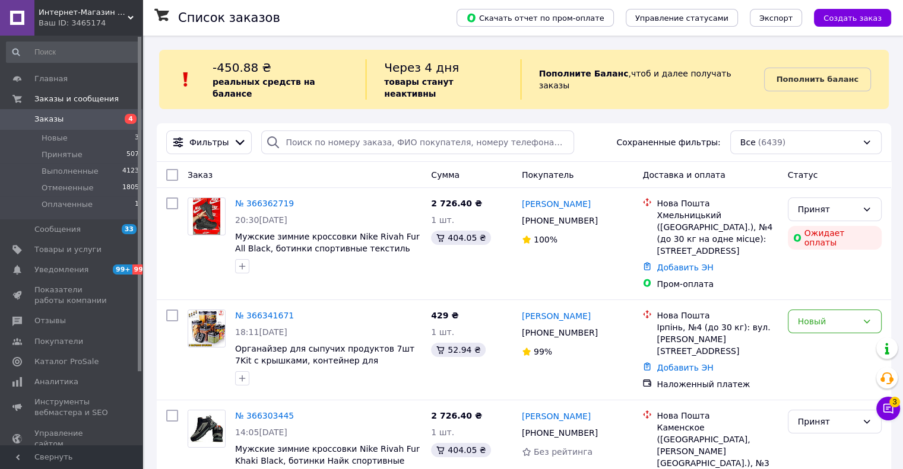
scroll to position [59, 0]
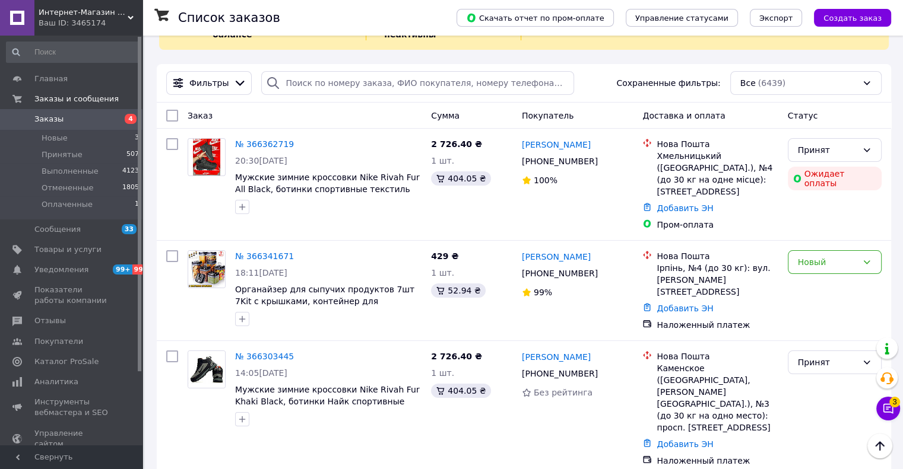
click at [52, 10] on span "Интернет-Магазин Klambi Shop" at bounding box center [83, 12] width 89 height 11
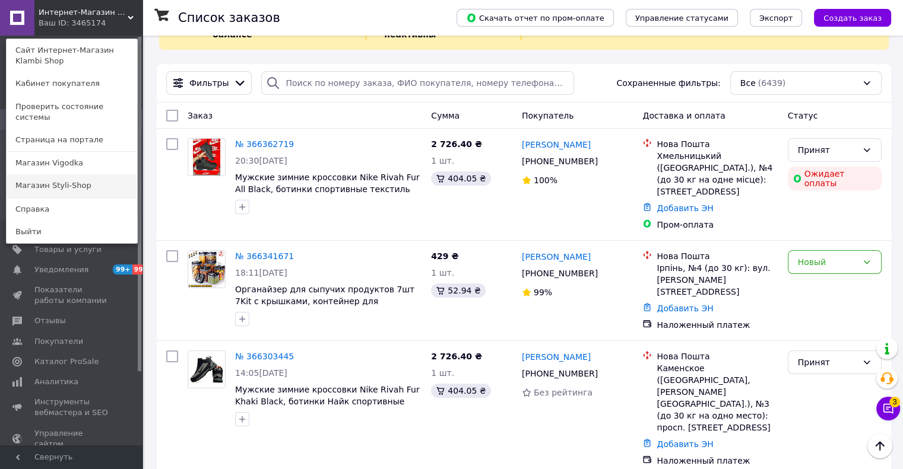
click at [40, 174] on link "Магазин Styli-Shop" at bounding box center [72, 185] width 131 height 23
